Goal: Task Accomplishment & Management: Manage account settings

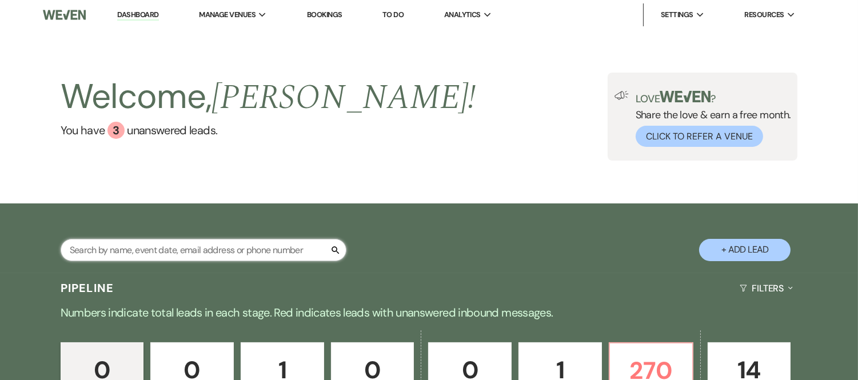
click at [277, 257] on input "text" at bounding box center [204, 250] width 286 height 22
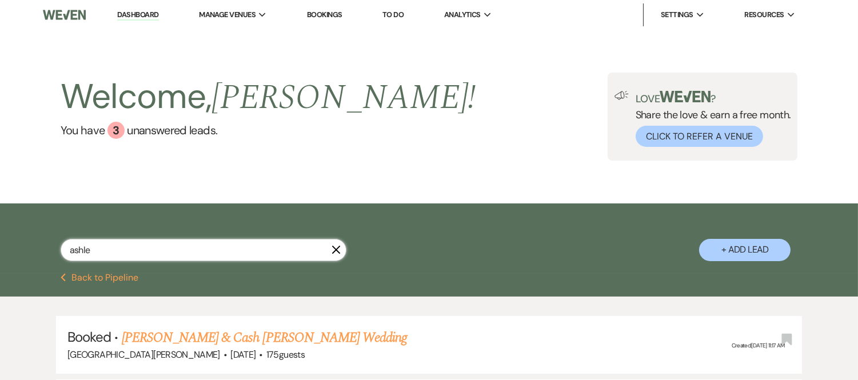
type input "ashleu"
select select "8"
select select "11"
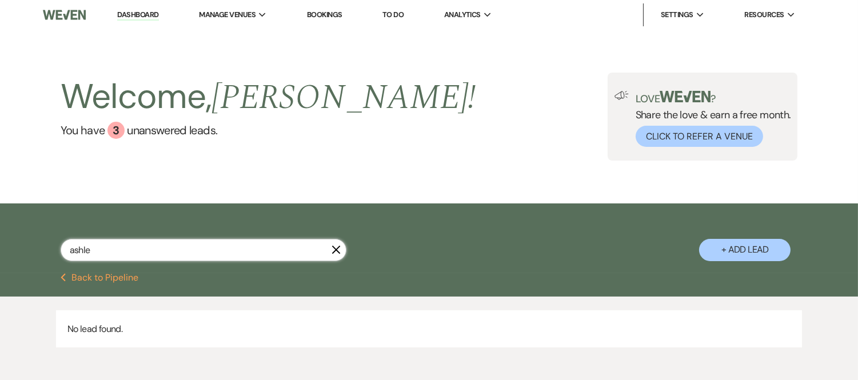
type input "[PERSON_NAME]"
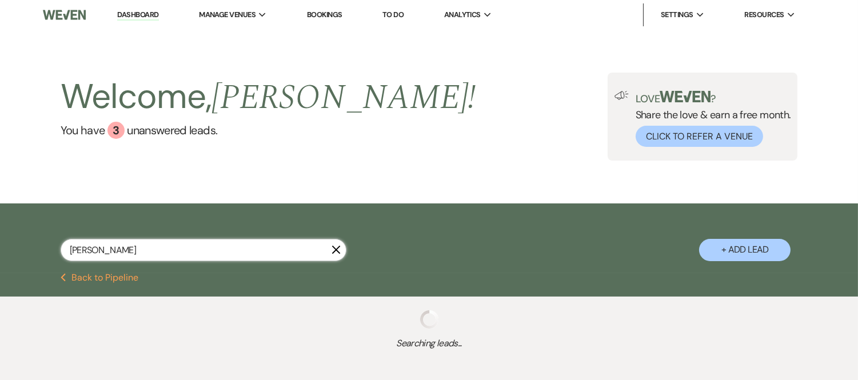
select select "8"
select select "11"
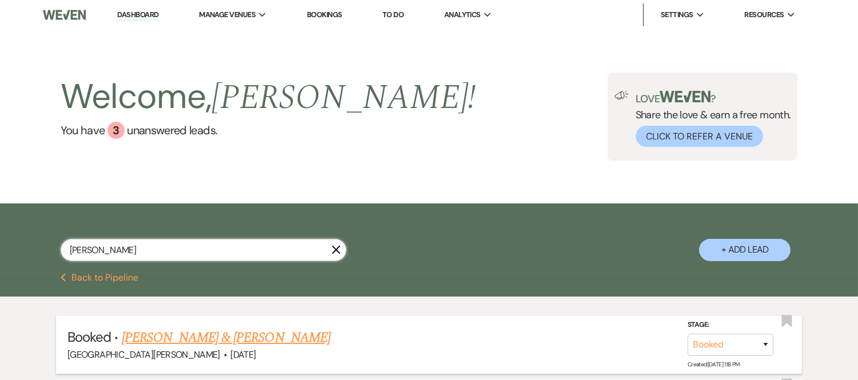
type input "[PERSON_NAME]"
click at [269, 342] on link "[PERSON_NAME] & [PERSON_NAME]" at bounding box center [226, 338] width 209 height 21
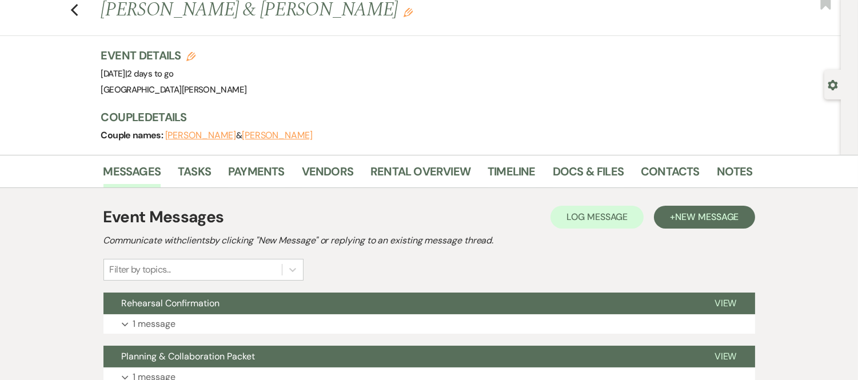
scroll to position [30, 0]
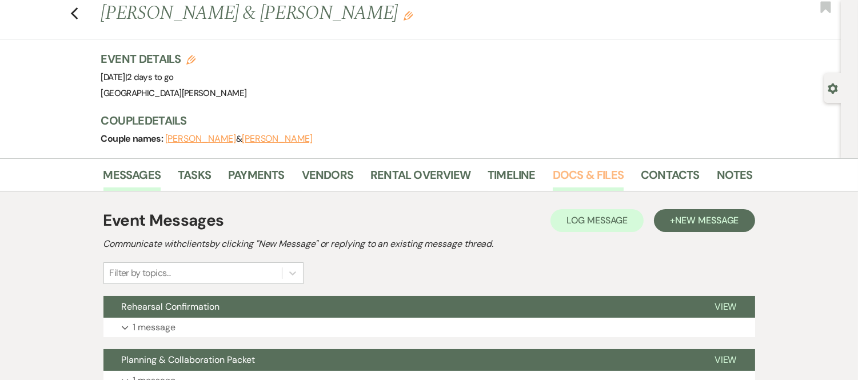
click at [565, 181] on link "Docs & Files" at bounding box center [588, 178] width 71 height 25
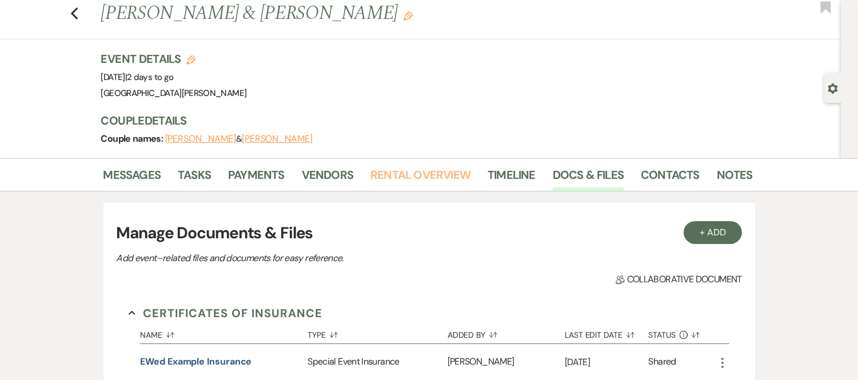
drag, startPoint x: 672, startPoint y: 178, endPoint x: 440, endPoint y: 177, distance: 231.6
click at [440, 177] on link "Rental Overview" at bounding box center [421, 178] width 100 height 25
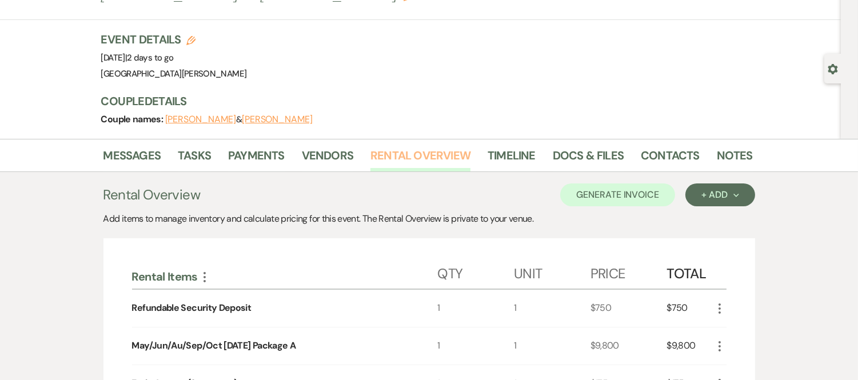
scroll to position [49, 0]
click at [245, 155] on link "Payments" at bounding box center [256, 159] width 57 height 25
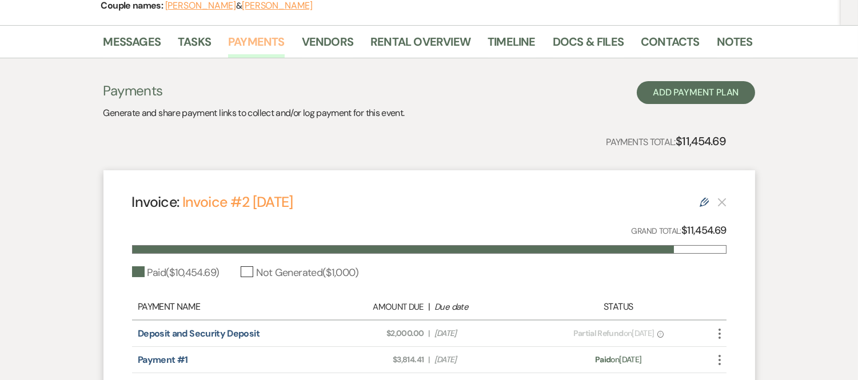
scroll to position [162, 0]
click at [401, 41] on link "Rental Overview" at bounding box center [421, 45] width 100 height 25
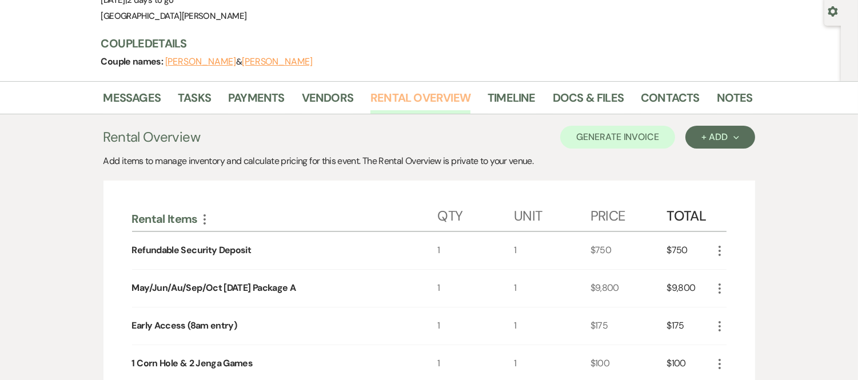
scroll to position [106, 0]
click at [594, 109] on link "Docs & Files" at bounding box center [588, 101] width 71 height 25
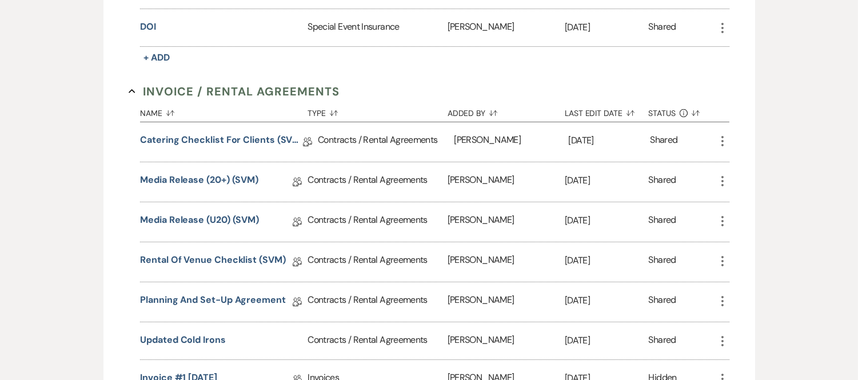
scroll to position [403, 0]
click at [243, 174] on link "Media Release (20+) (SVM)" at bounding box center [199, 182] width 118 height 18
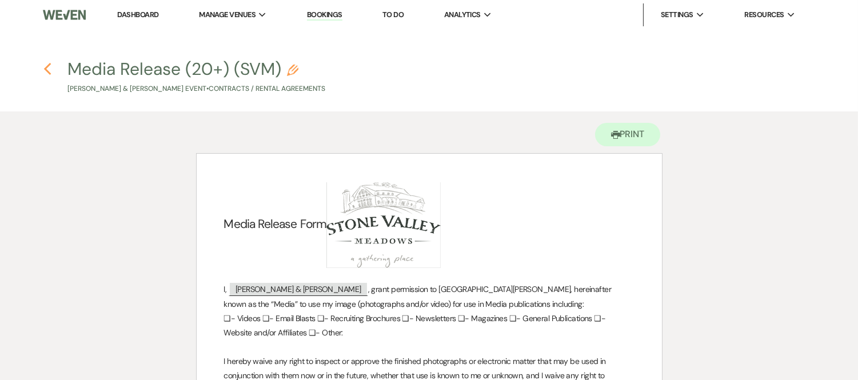
click at [45, 69] on use "button" at bounding box center [46, 69] width 7 height 13
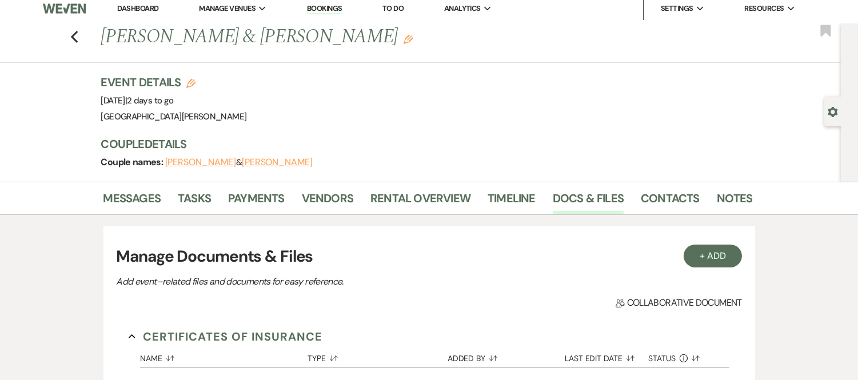
scroll to position [6, 0]
click at [590, 113] on div "Event Details Edit Event Date: [DATE] | 2 days to go Venue: [GEOGRAPHIC_DATA][P…" at bounding box center [421, 100] width 640 height 50
click at [126, 9] on link "Dashboard" at bounding box center [137, 9] width 41 height 10
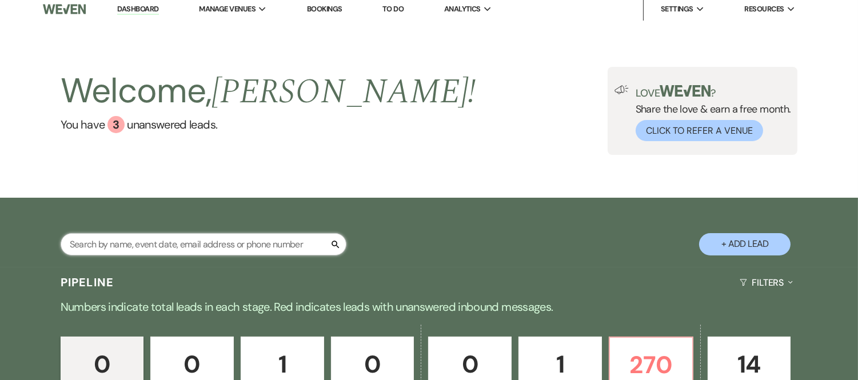
click at [145, 248] on input "text" at bounding box center [204, 244] width 286 height 22
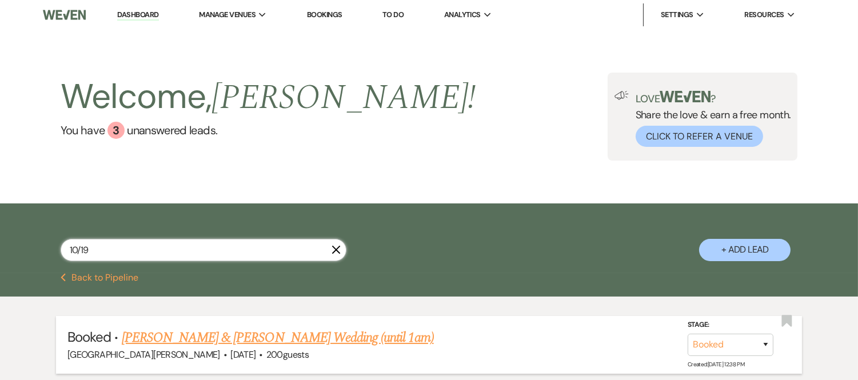
type input "10/19"
click at [206, 333] on link "[PERSON_NAME] & [PERSON_NAME] Wedding (until 1am)" at bounding box center [278, 338] width 312 height 21
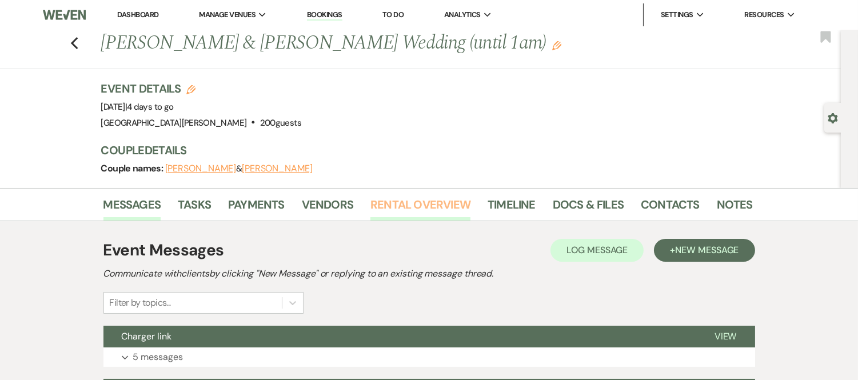
click at [403, 199] on link "Rental Overview" at bounding box center [421, 208] width 100 height 25
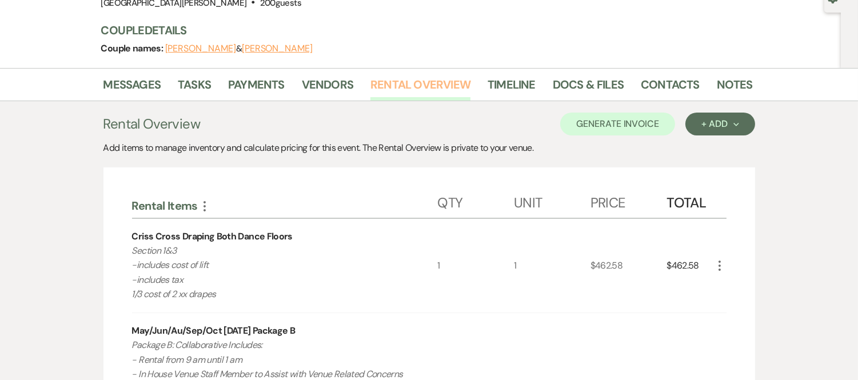
scroll to position [7, 0]
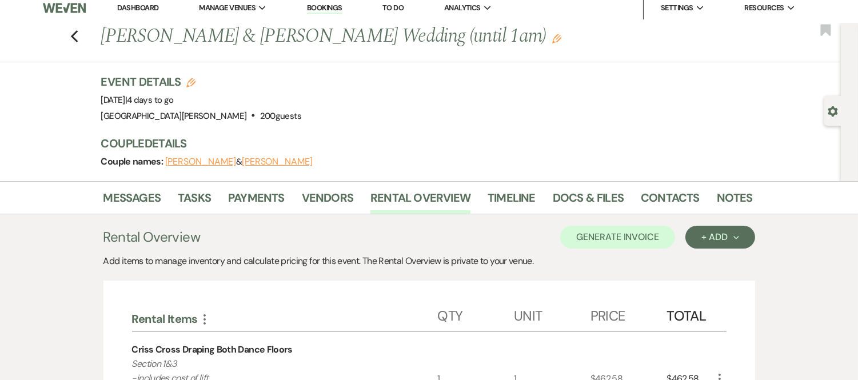
click at [132, 1] on li "Dashboard" at bounding box center [138, 8] width 53 height 23
click at [146, 9] on link "Dashboard" at bounding box center [137, 8] width 41 height 10
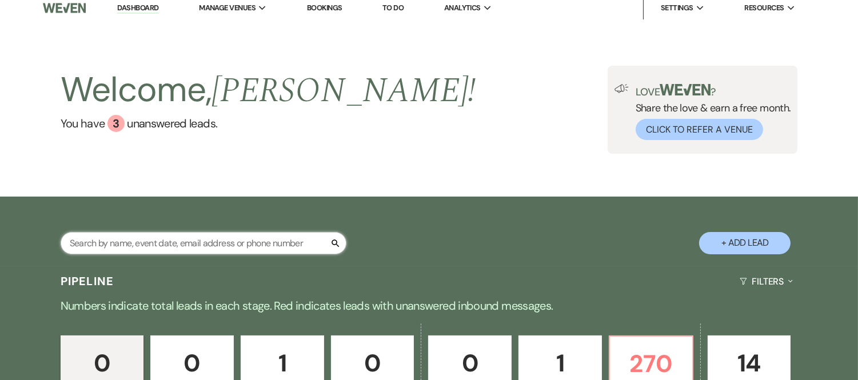
click at [254, 238] on input "text" at bounding box center [204, 243] width 286 height 22
type input "ashl"
select select "8"
select select "11"
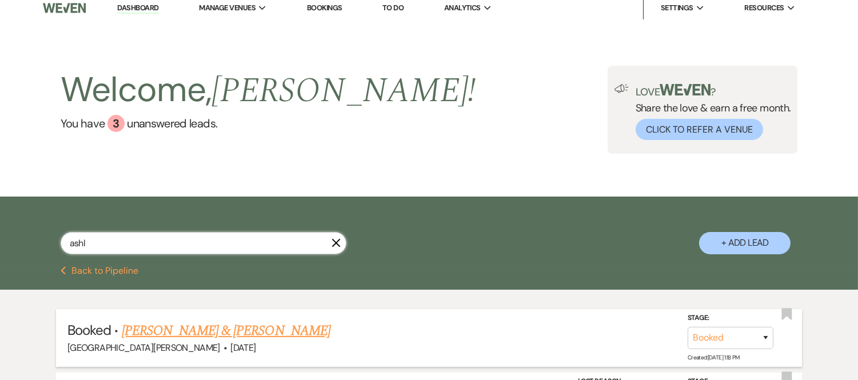
type input "ashl"
click at [207, 324] on link "[PERSON_NAME] & [PERSON_NAME]" at bounding box center [226, 331] width 209 height 21
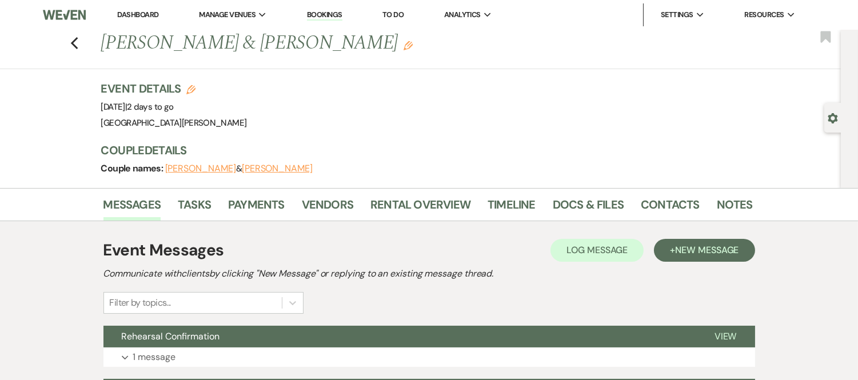
click at [132, 10] on link "Dashboard" at bounding box center [137, 15] width 41 height 10
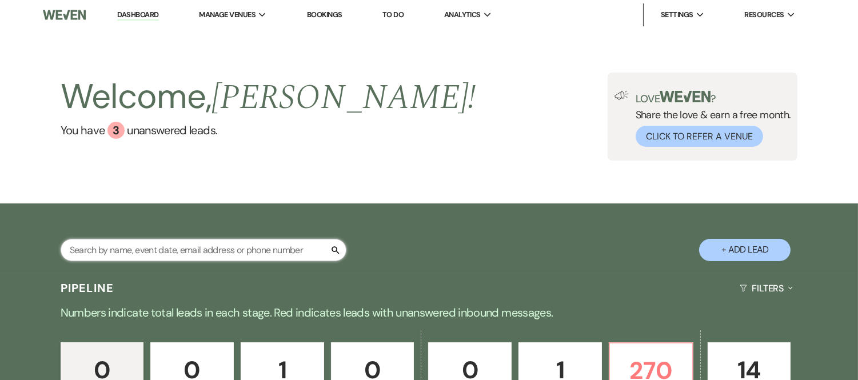
click at [204, 250] on input "text" at bounding box center [204, 250] width 286 height 22
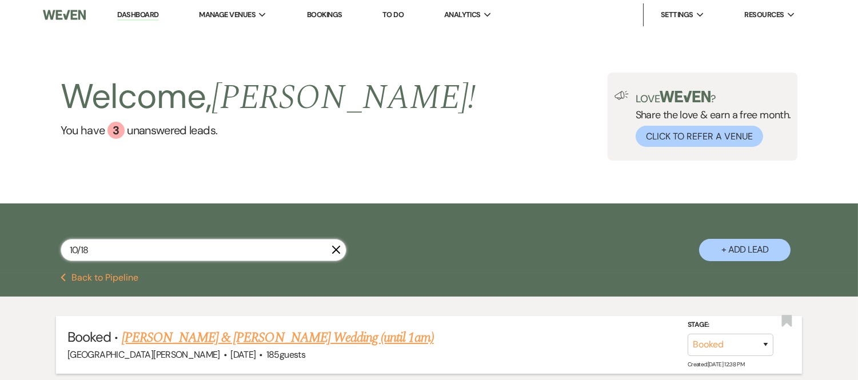
type input "10/18"
click at [199, 332] on link "[PERSON_NAME] & [PERSON_NAME] Wedding (until 1am)" at bounding box center [278, 338] width 312 height 21
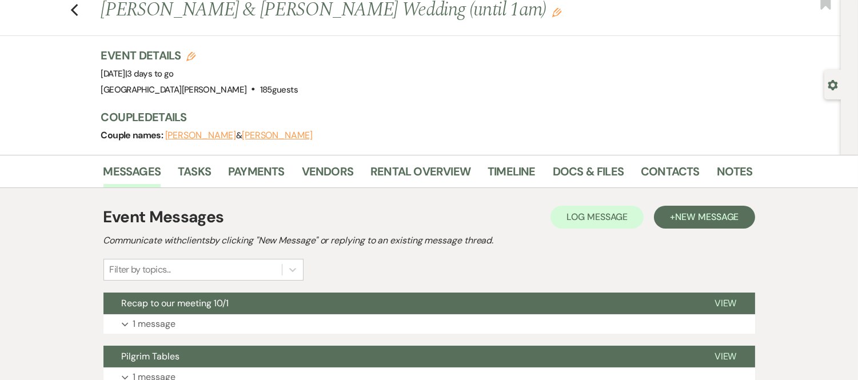
scroll to position [37, 0]
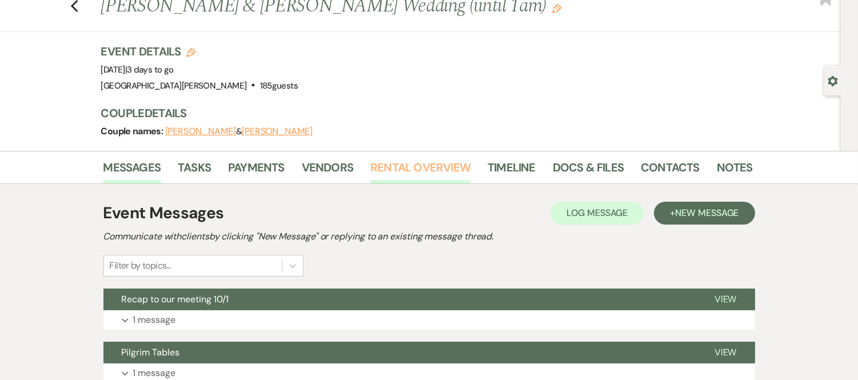
click at [401, 169] on link "Rental Overview" at bounding box center [421, 170] width 100 height 25
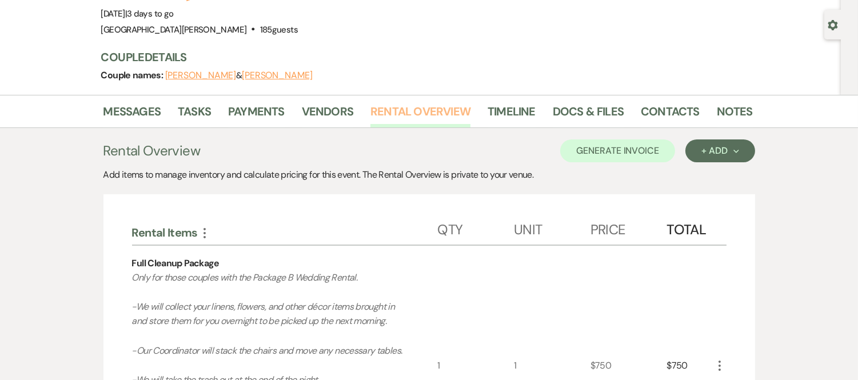
scroll to position [93, 0]
click at [568, 115] on link "Docs & Files" at bounding box center [588, 115] width 71 height 25
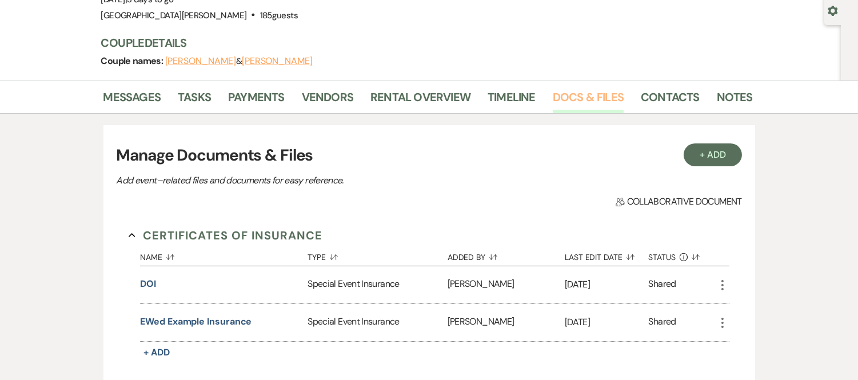
scroll to position [98, 0]
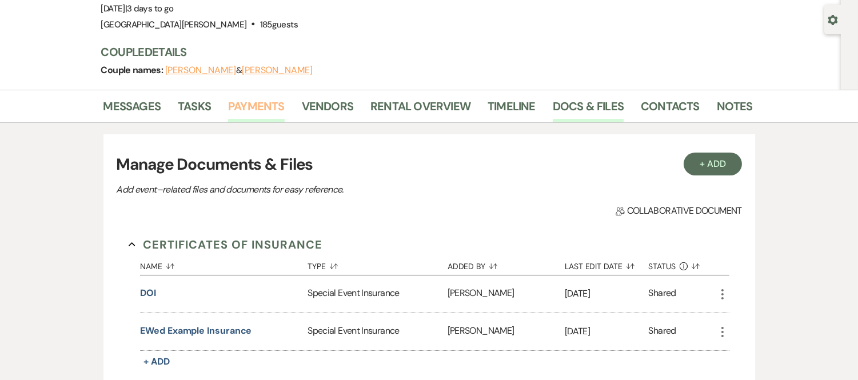
click at [252, 116] on link "Payments" at bounding box center [256, 109] width 57 height 25
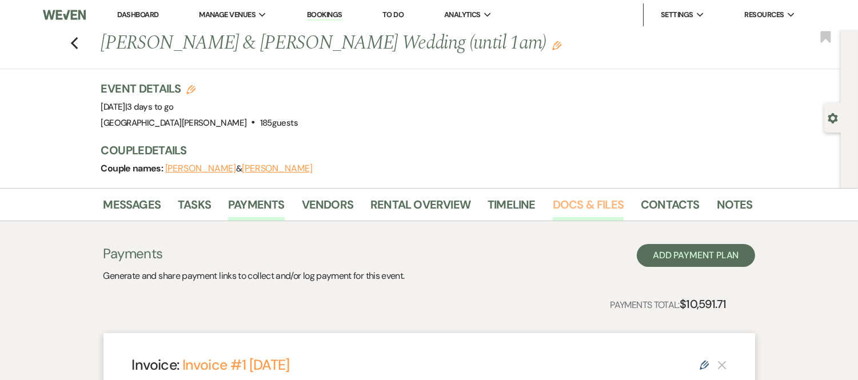
click at [588, 205] on link "Docs & Files" at bounding box center [588, 208] width 71 height 25
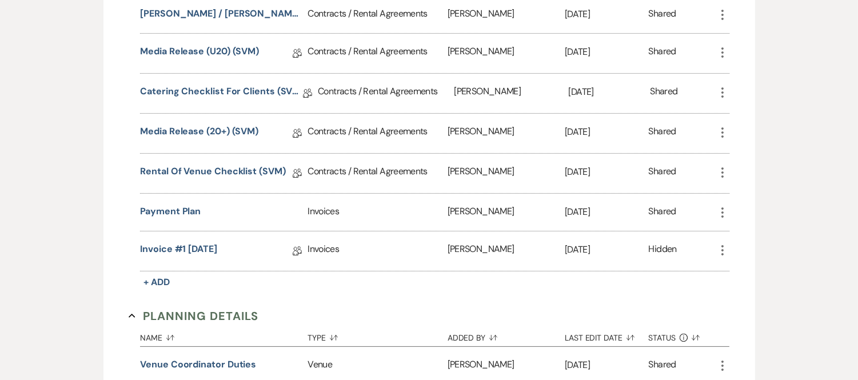
scroll to position [532, 0]
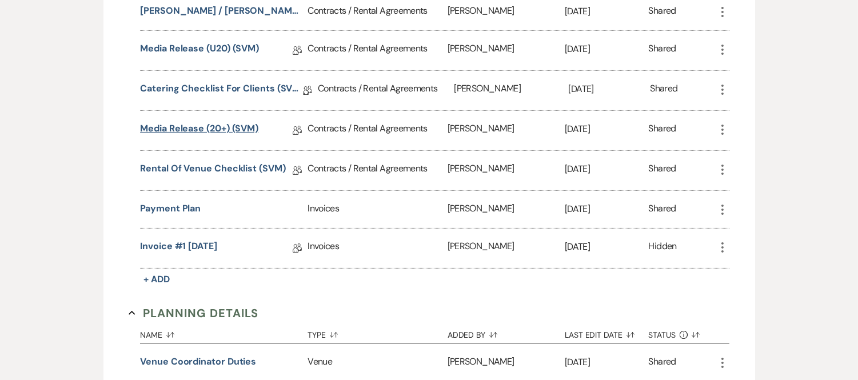
click at [230, 122] on link "Media Release (20+) (SVM)" at bounding box center [199, 131] width 118 height 18
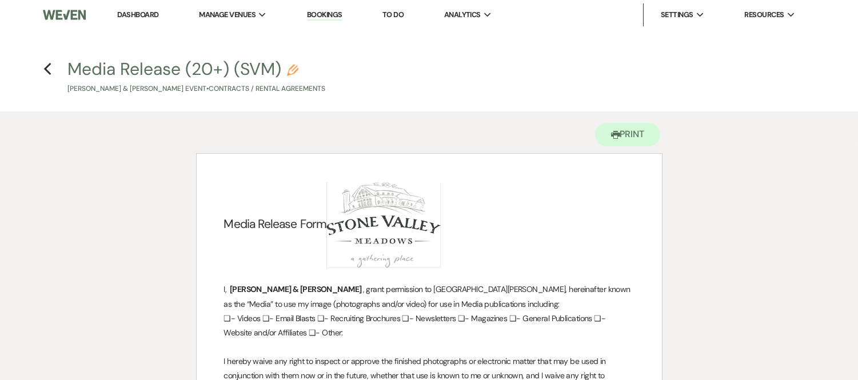
click at [149, 15] on link "Dashboard" at bounding box center [137, 15] width 41 height 10
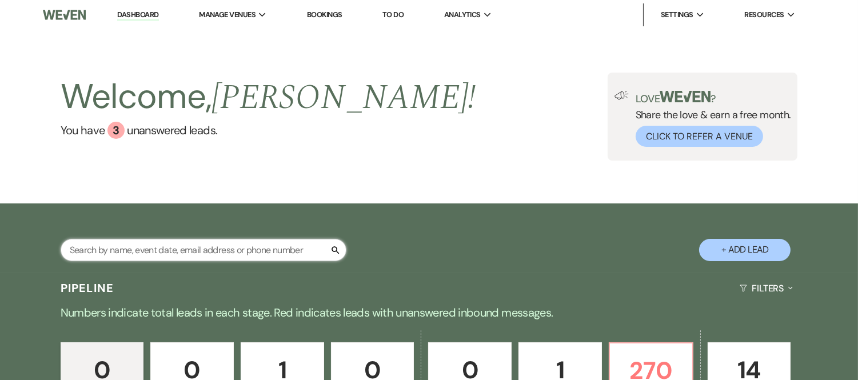
click at [233, 254] on input "text" at bounding box center [204, 250] width 286 height 22
type input "[PERSON_NAME]"
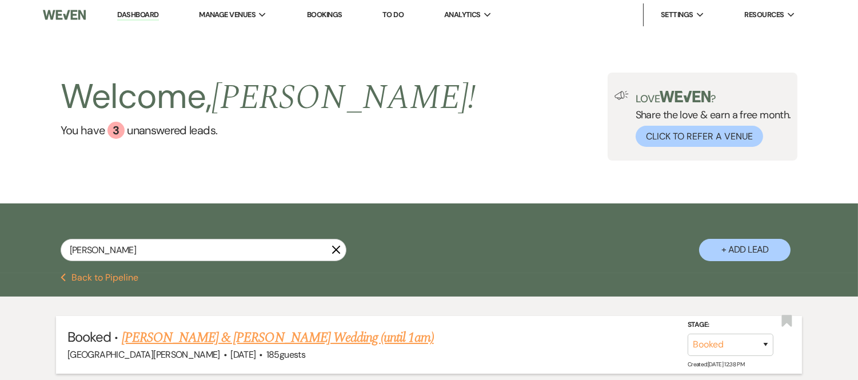
click at [232, 346] on link "[PERSON_NAME] & [PERSON_NAME] Wedding (until 1am)" at bounding box center [278, 338] width 312 height 21
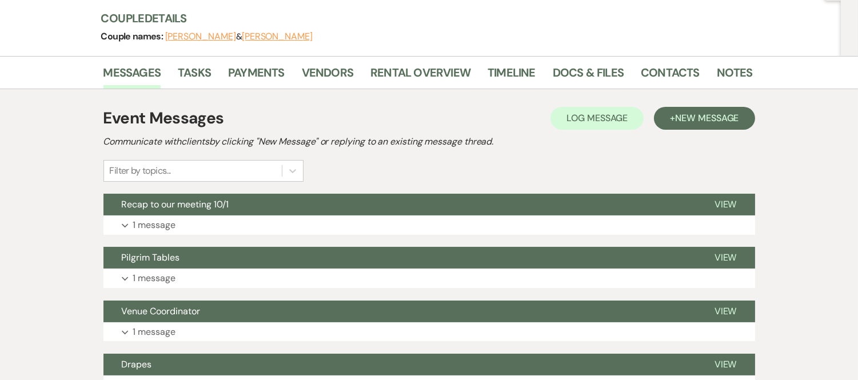
scroll to position [129, 0]
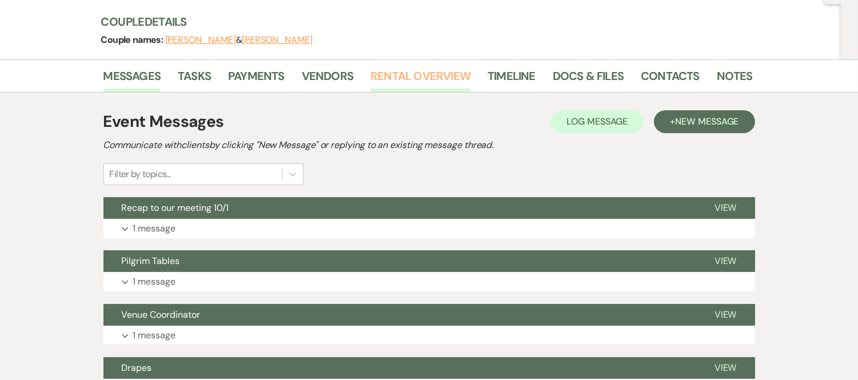
click at [407, 81] on link "Rental Overview" at bounding box center [421, 79] width 100 height 25
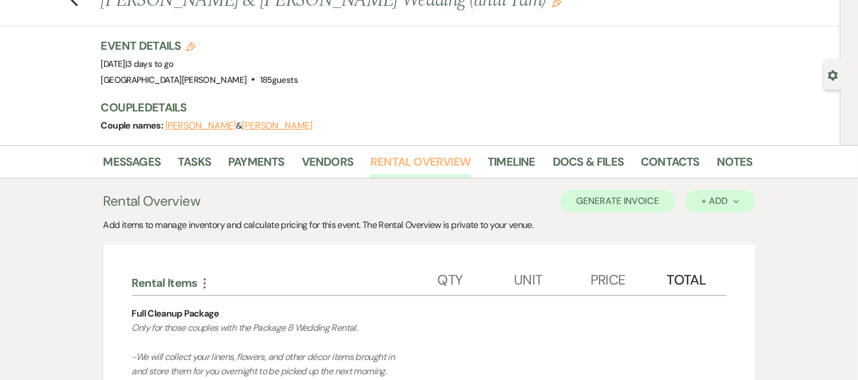
scroll to position [42, 0]
click at [750, 162] on li "Notes" at bounding box center [743, 164] width 53 height 27
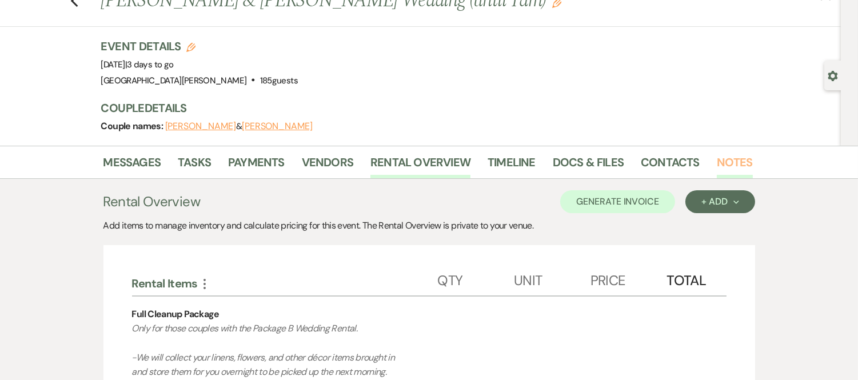
click at [733, 161] on link "Notes" at bounding box center [735, 165] width 36 height 25
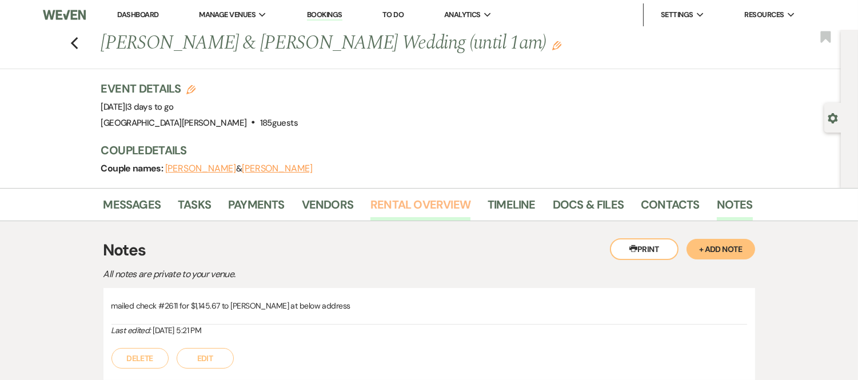
click at [397, 210] on link "Rental Overview" at bounding box center [421, 208] width 100 height 25
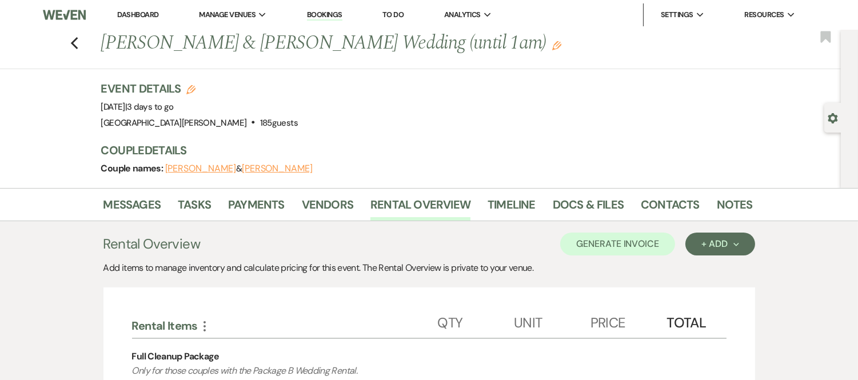
click at [129, 10] on link "Dashboard" at bounding box center [137, 15] width 41 height 10
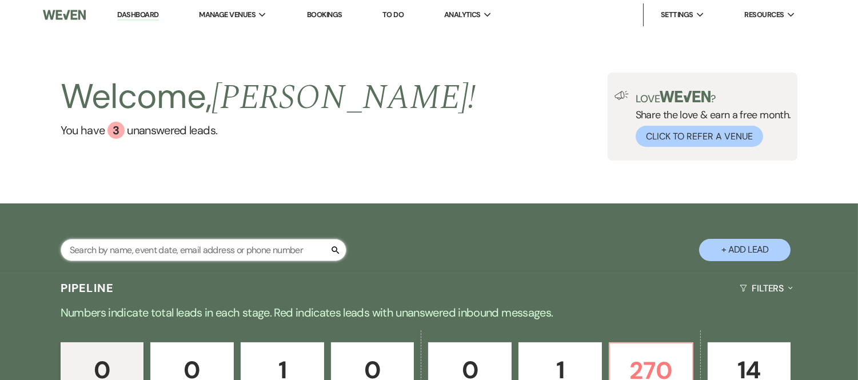
click at [157, 244] on input "text" at bounding box center [204, 250] width 286 height 22
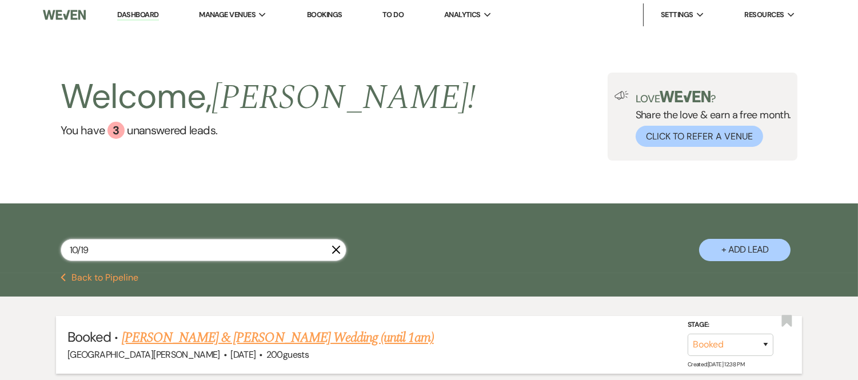
type input "10/19"
click at [169, 340] on link "[PERSON_NAME] & [PERSON_NAME] Wedding (until 1am)" at bounding box center [278, 338] width 312 height 21
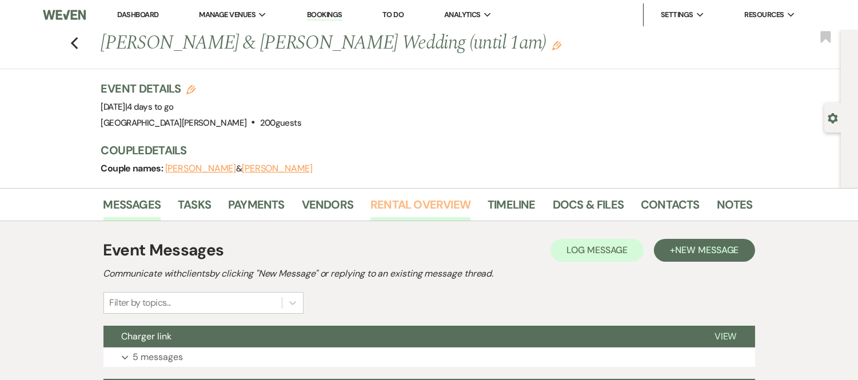
click at [443, 206] on link "Rental Overview" at bounding box center [421, 208] width 100 height 25
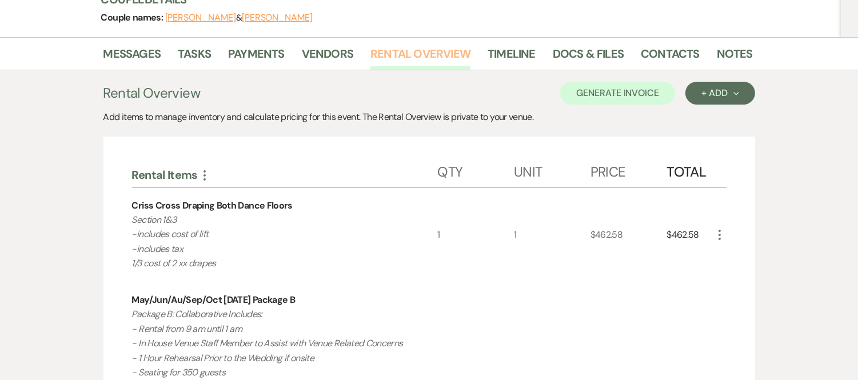
scroll to position [150, 0]
click at [592, 63] on link "Docs & Files" at bounding box center [588, 57] width 71 height 25
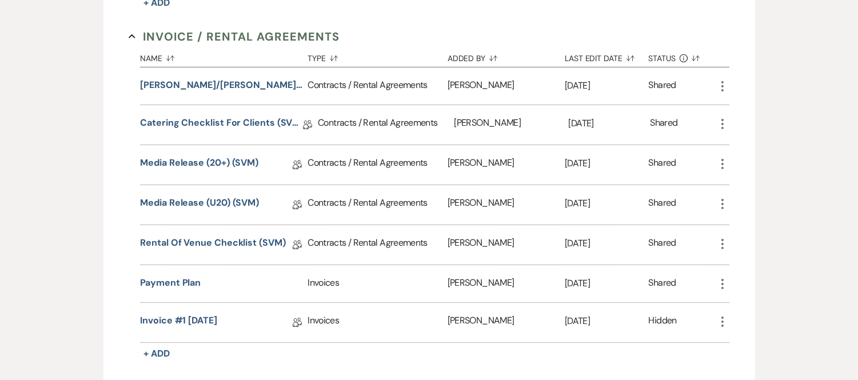
scroll to position [420, 0]
click at [209, 163] on link "Media Release (20+) (SVM)" at bounding box center [199, 165] width 118 height 18
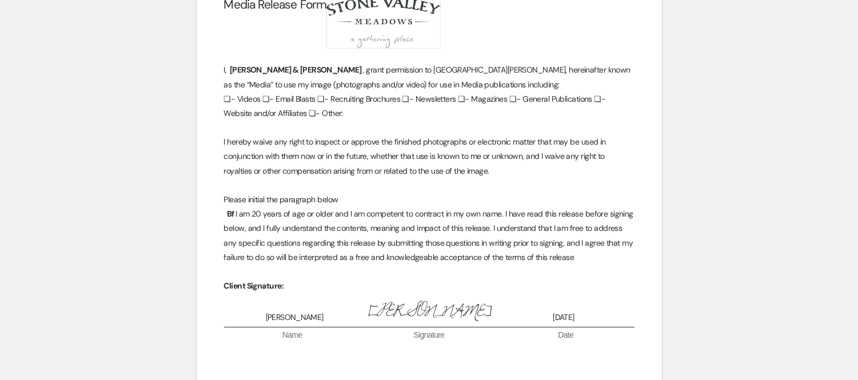
scroll to position [231, 0]
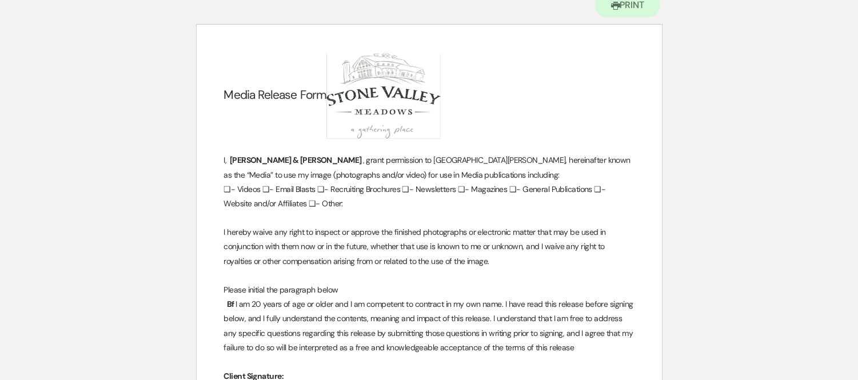
click at [359, 190] on p "❏- Videos ❏- Email Blasts ❏- Recruiting Brochures ❏- Newsletters ❏- Magazines ❏…" at bounding box center [429, 196] width 411 height 29
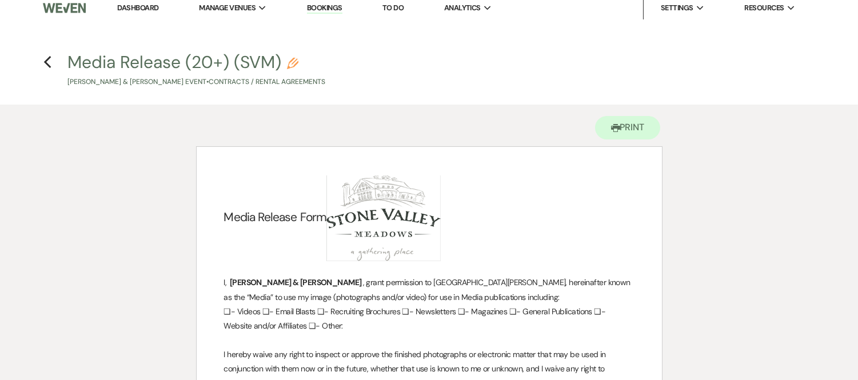
scroll to position [0, 0]
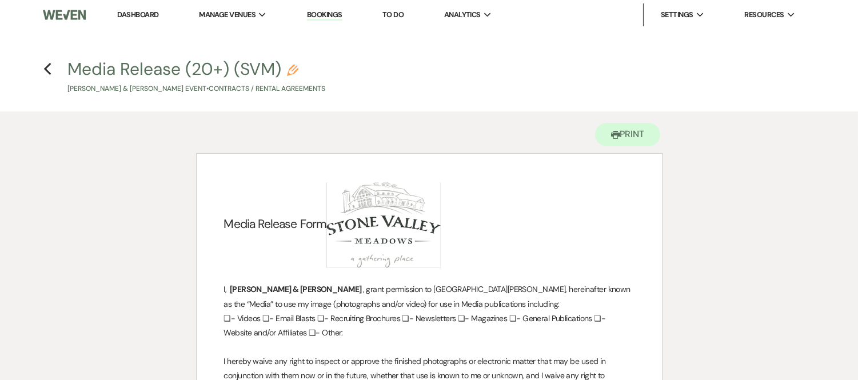
click at [52, 75] on h4 "Previous Media Release (20+) (SVM) Pencil [PERSON_NAME] & [PERSON_NAME] Event •…" at bounding box center [429, 75] width 823 height 37
click at [49, 69] on icon "Previous" at bounding box center [47, 69] width 9 height 14
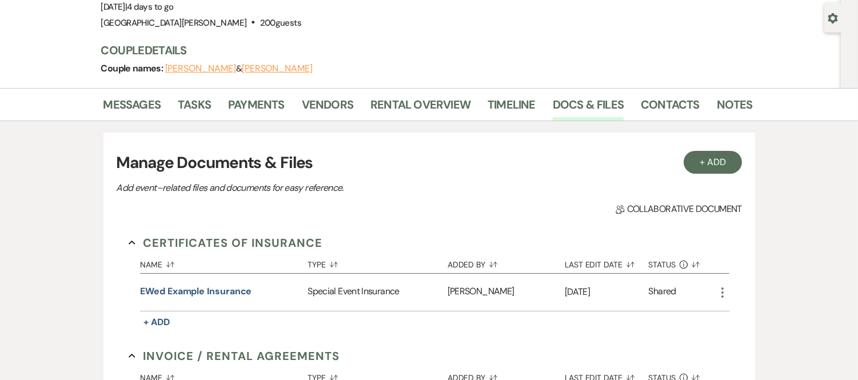
scroll to position [99, 0]
click at [740, 99] on link "Notes" at bounding box center [735, 108] width 36 height 25
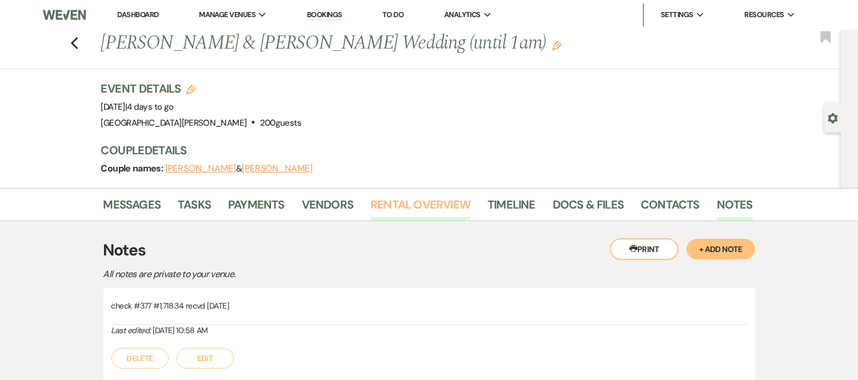
click at [416, 205] on link "Rental Overview" at bounding box center [421, 208] width 100 height 25
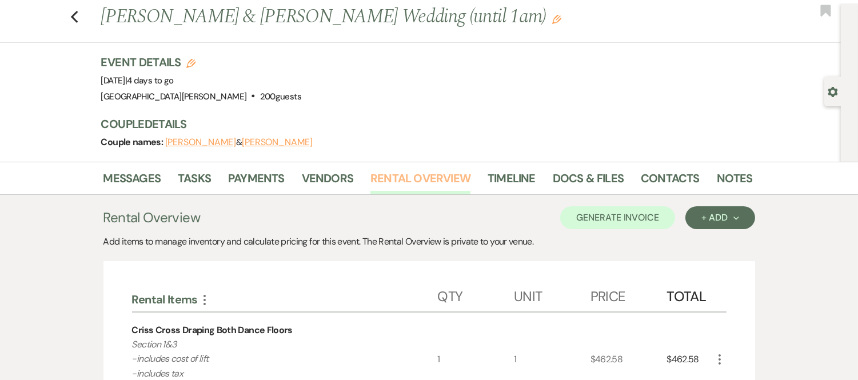
scroll to position [26, 0]
click at [265, 181] on link "Payments" at bounding box center [256, 182] width 57 height 25
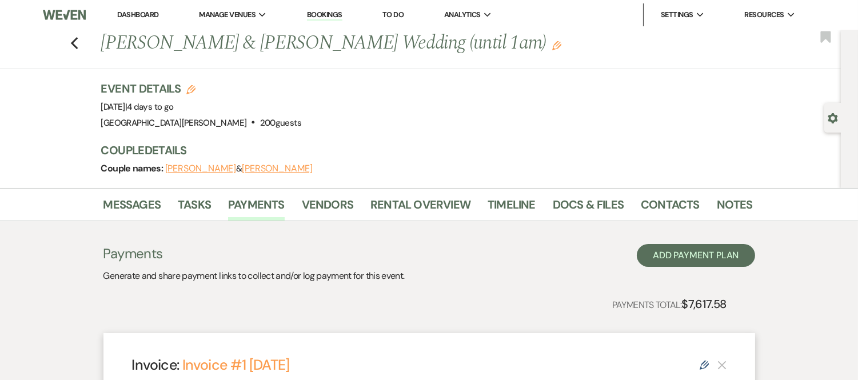
click at [118, 10] on link "Dashboard" at bounding box center [137, 15] width 41 height 10
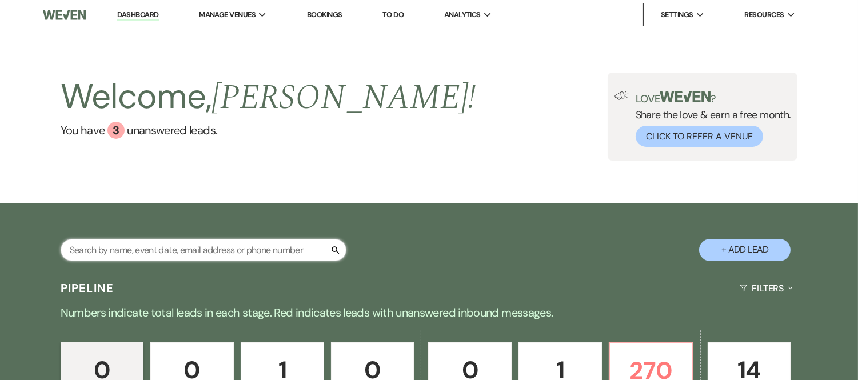
click at [176, 253] on input "text" at bounding box center [204, 250] width 286 height 22
type input "ash"
select select "8"
select select "11"
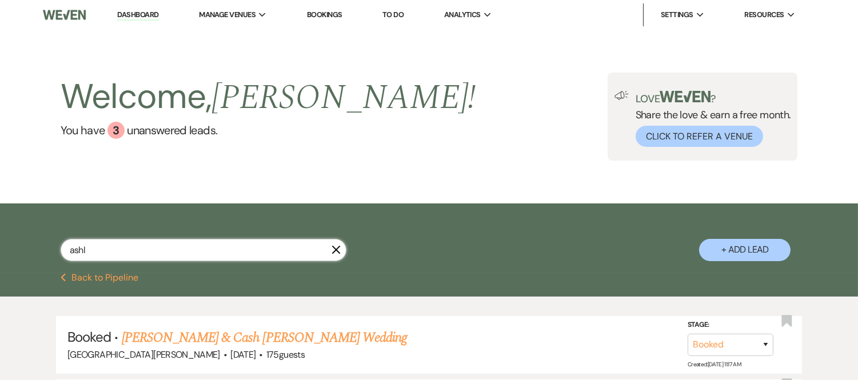
type input "ashle"
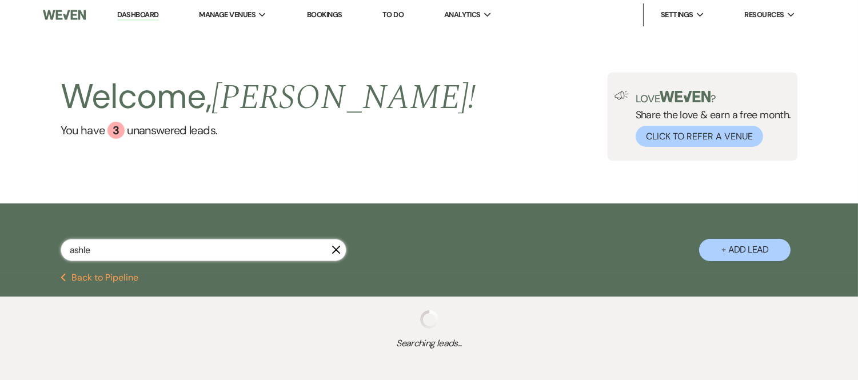
select select "8"
select select "11"
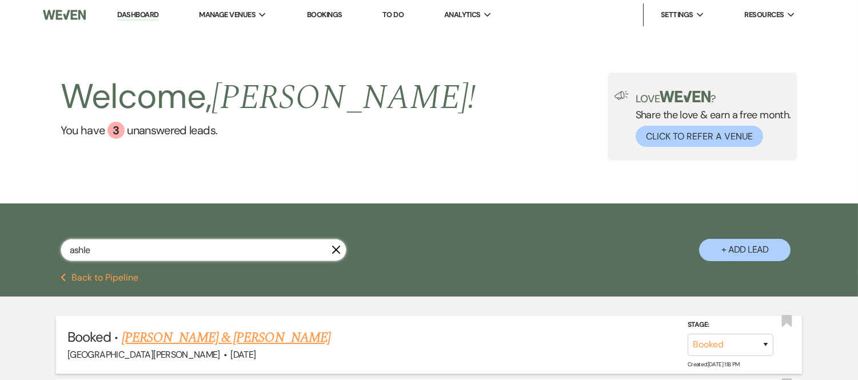
type input "ashle"
click at [197, 328] on link "[PERSON_NAME] & [PERSON_NAME]" at bounding box center [226, 338] width 209 height 21
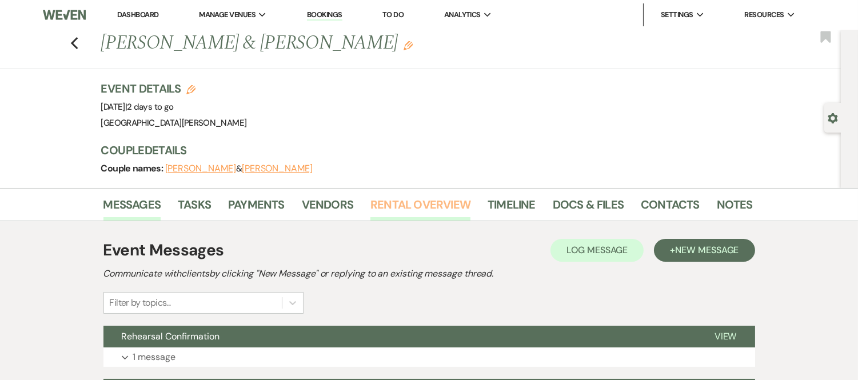
click at [433, 213] on link "Rental Overview" at bounding box center [421, 208] width 100 height 25
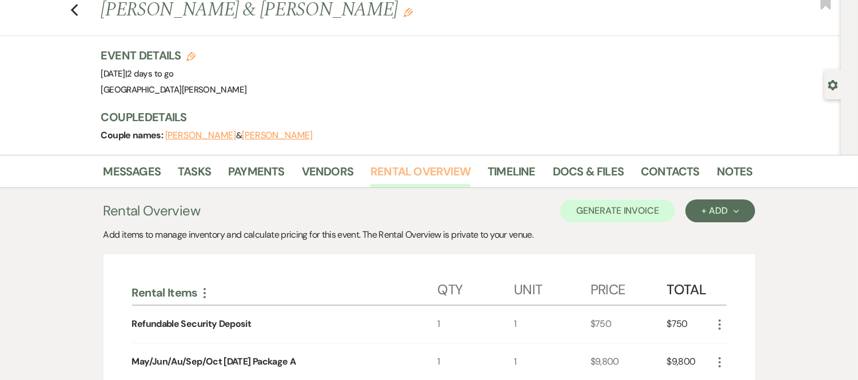
scroll to position [32, 0]
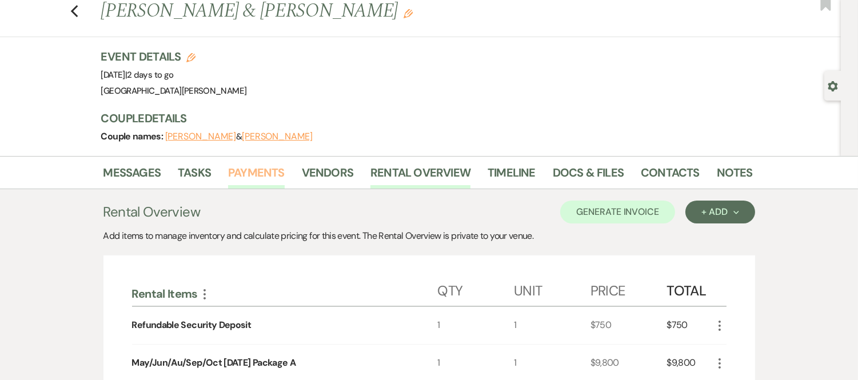
click at [244, 178] on link "Payments" at bounding box center [256, 176] width 57 height 25
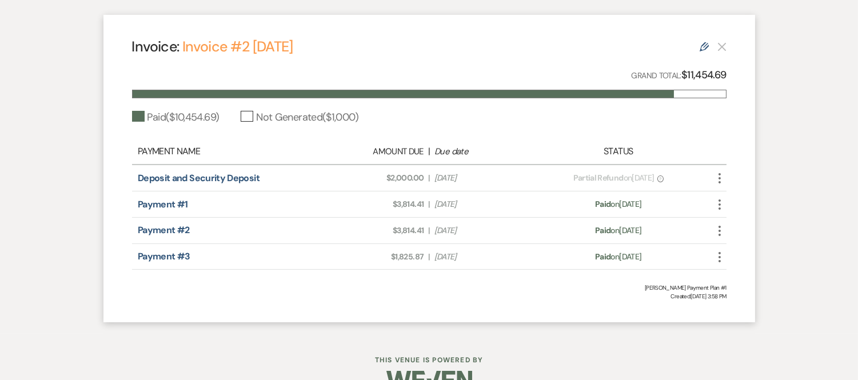
scroll to position [345, 0]
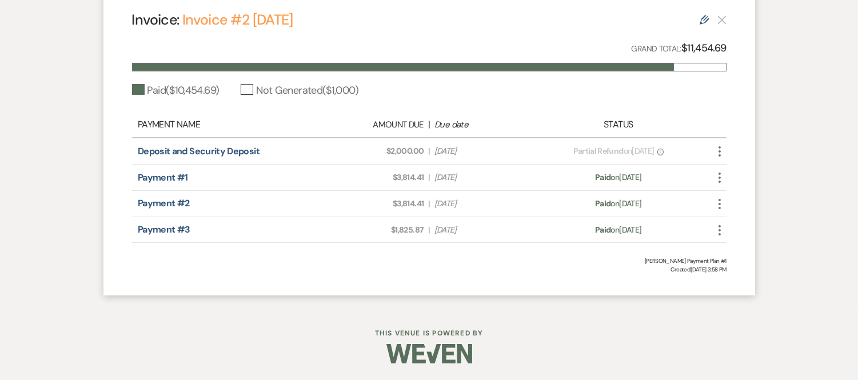
click at [664, 149] on span "?" at bounding box center [661, 152] width 6 height 7
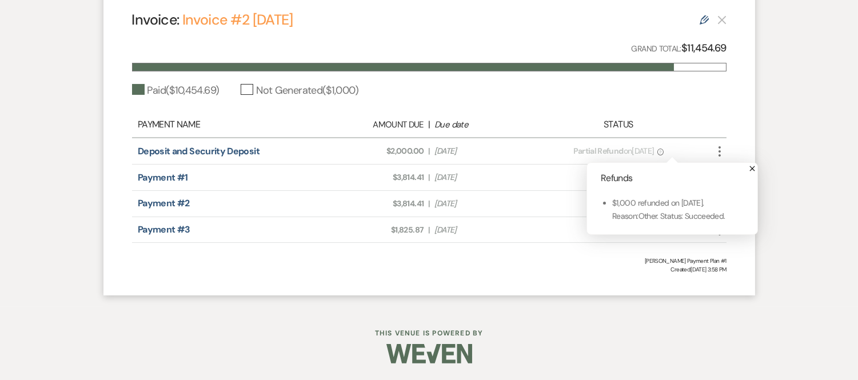
click at [670, 124] on div "Status" at bounding box center [619, 125] width 146 height 14
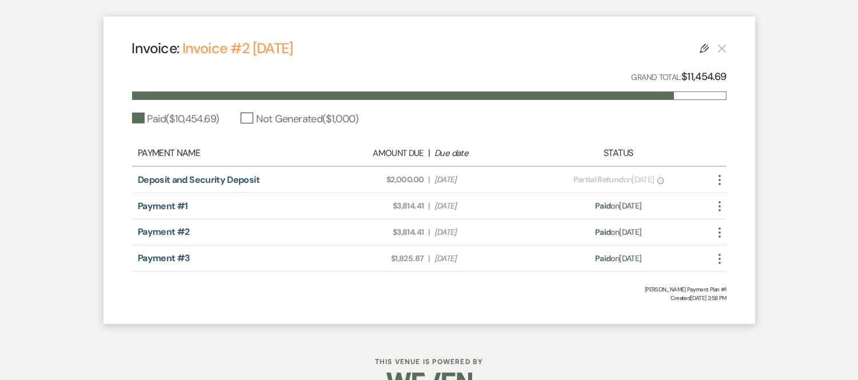
scroll to position [316, 0]
click at [75, 301] on div "Messages Tasks Payments Vendors Rental Overview Timeline Docs & Files Contacts …" at bounding box center [429, 104] width 858 height 465
click at [774, 308] on div "Messages Tasks Payments Vendors Rental Overview Timeline Docs & Files Contacts …" at bounding box center [429, 104] width 858 height 465
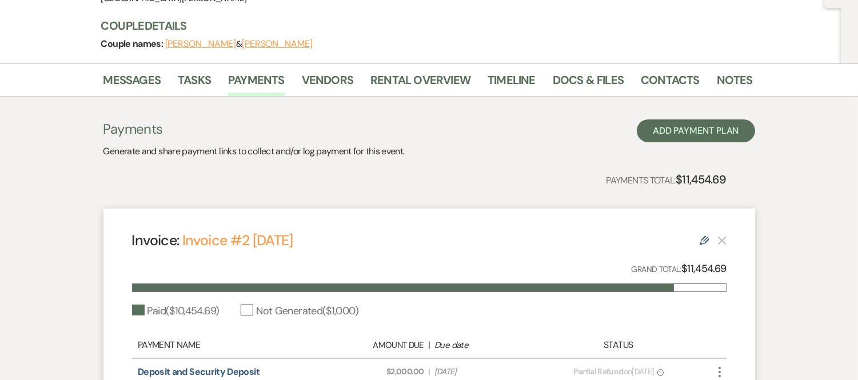
scroll to position [124, 0]
click at [393, 78] on link "Rental Overview" at bounding box center [421, 83] width 100 height 25
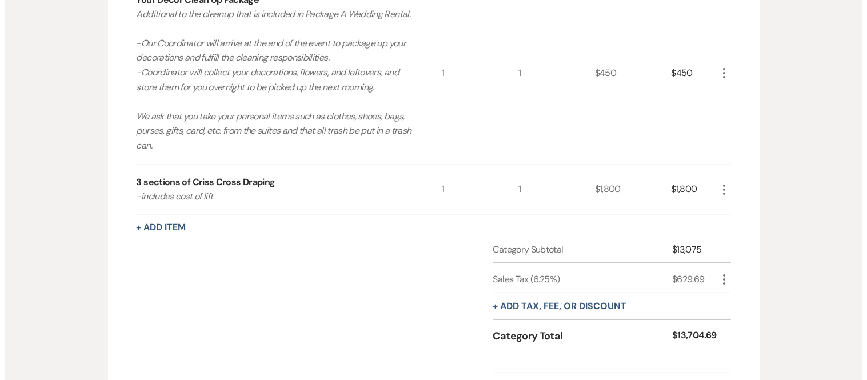
scroll to position [509, 0]
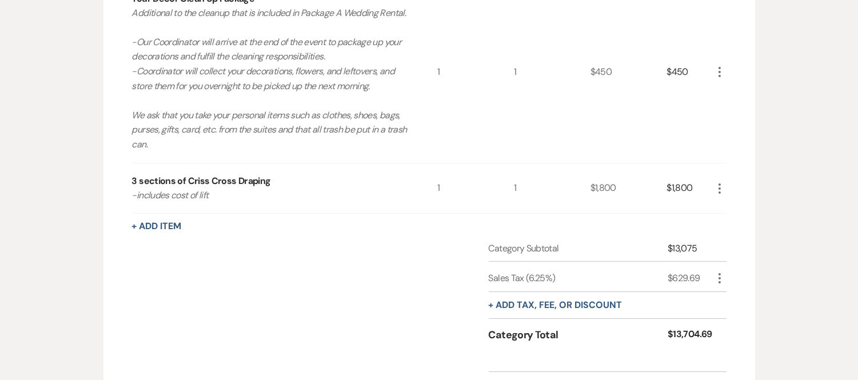
click at [715, 189] on icon "More" at bounding box center [720, 189] width 14 height 14
click at [733, 204] on button "Pencil Edit" at bounding box center [742, 211] width 59 height 18
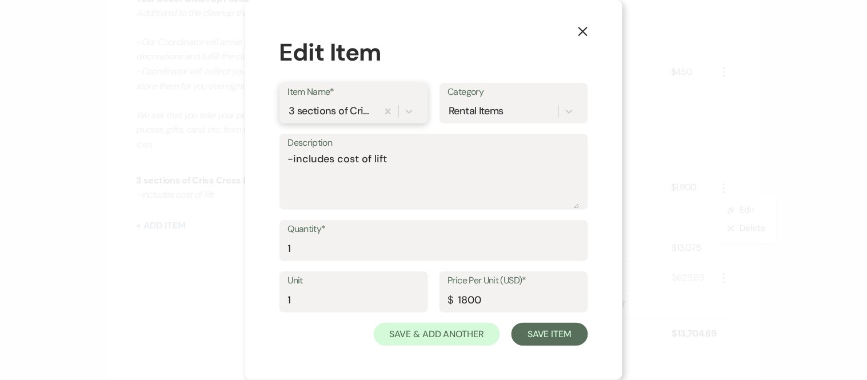
click at [318, 114] on div "3 sections of Criss Cross Draping" at bounding box center [331, 111] width 85 height 15
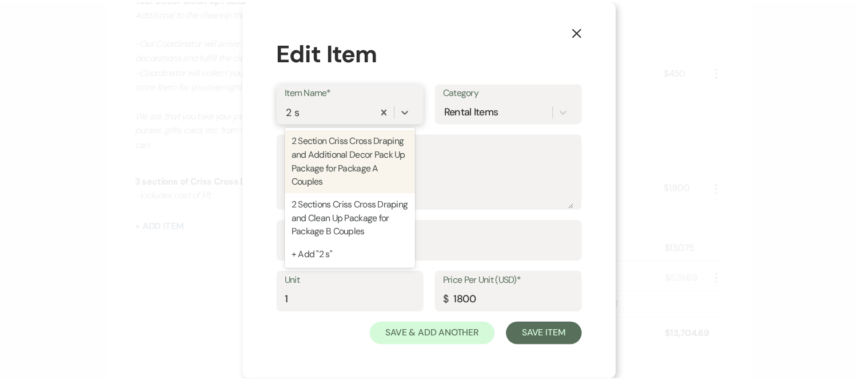
scroll to position [0, 0]
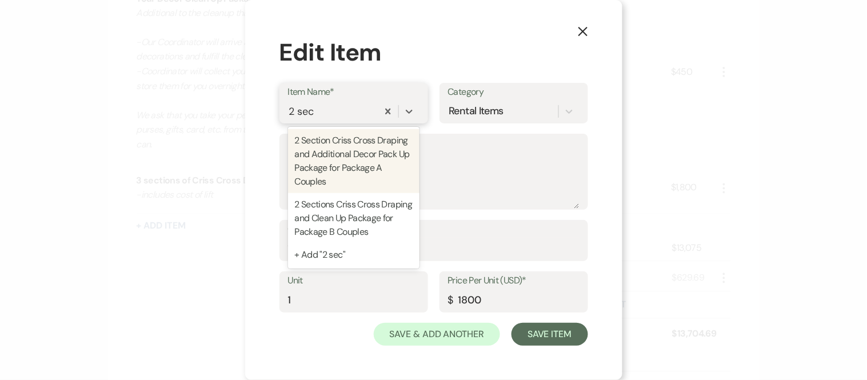
type input "2 sect"
click at [369, 165] on div "2 Section Criss Cross Draping and Additional Decor Pack Up Package for Package …" at bounding box center [354, 161] width 132 height 64
type textarea "Our most commonly requested items combined into one package, with a savings of …"
type input "1500"
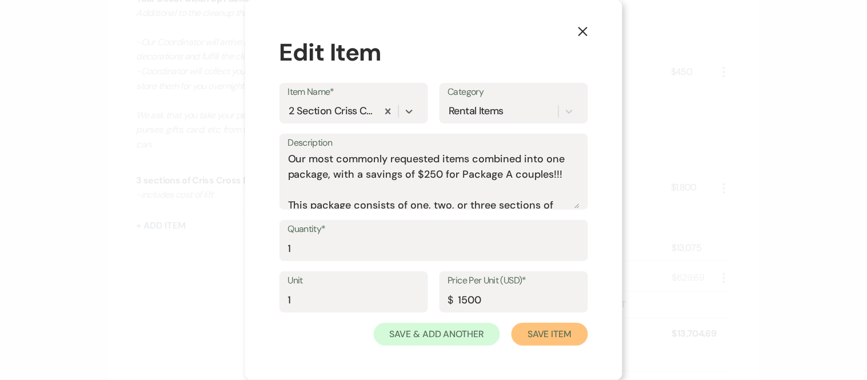
click at [544, 335] on button "Save Item" at bounding box center [550, 334] width 76 height 23
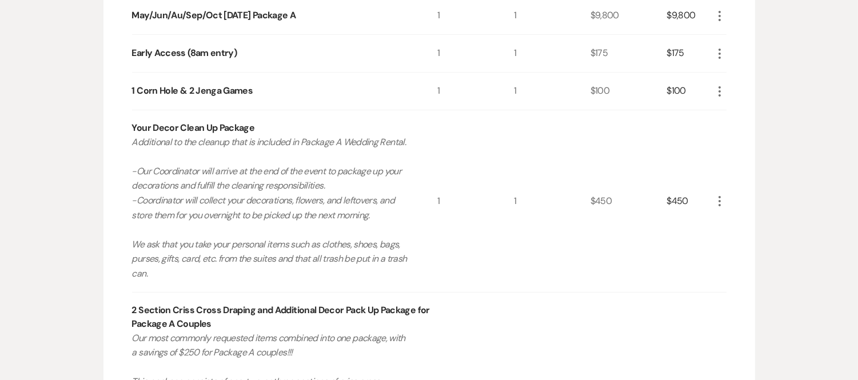
scroll to position [378, 0]
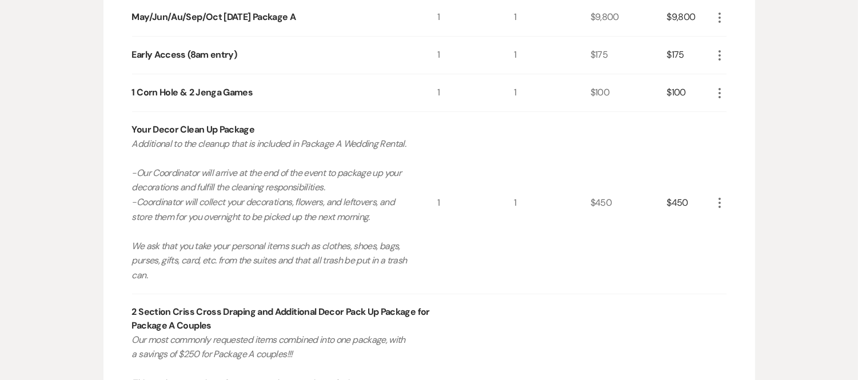
click at [719, 204] on use "button" at bounding box center [720, 203] width 2 height 10
click at [730, 241] on icon "X" at bounding box center [729, 244] width 7 height 9
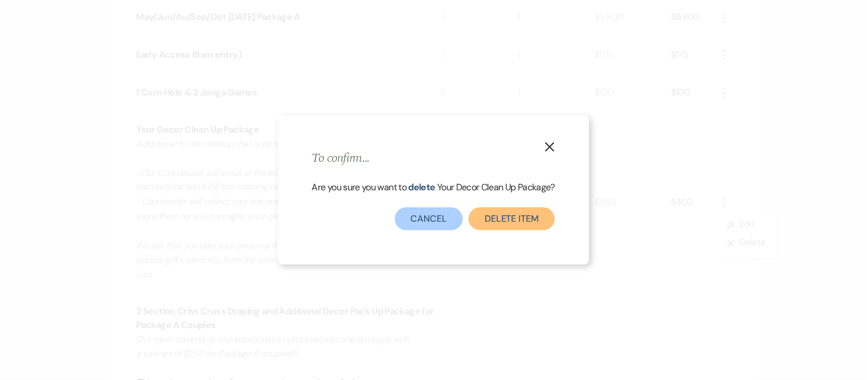
click at [529, 228] on button "Delete Item" at bounding box center [512, 219] width 86 height 23
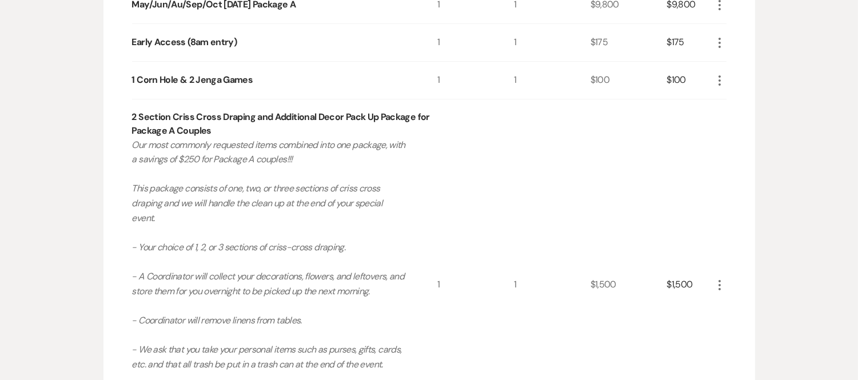
scroll to position [0, 0]
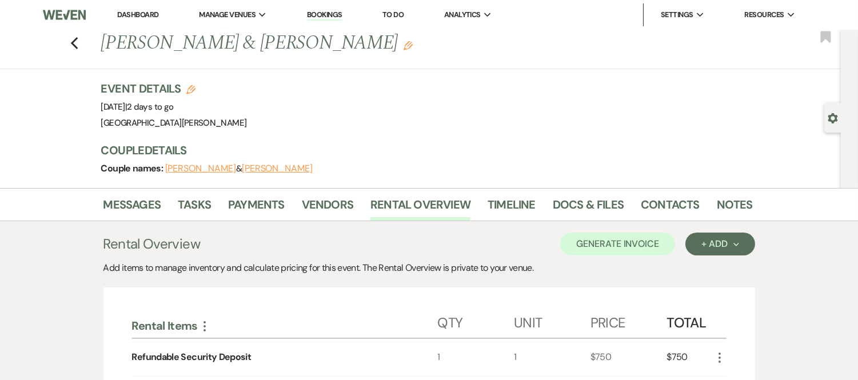
click at [144, 17] on link "Dashboard" at bounding box center [137, 15] width 41 height 10
